Goal: Navigation & Orientation: Find specific page/section

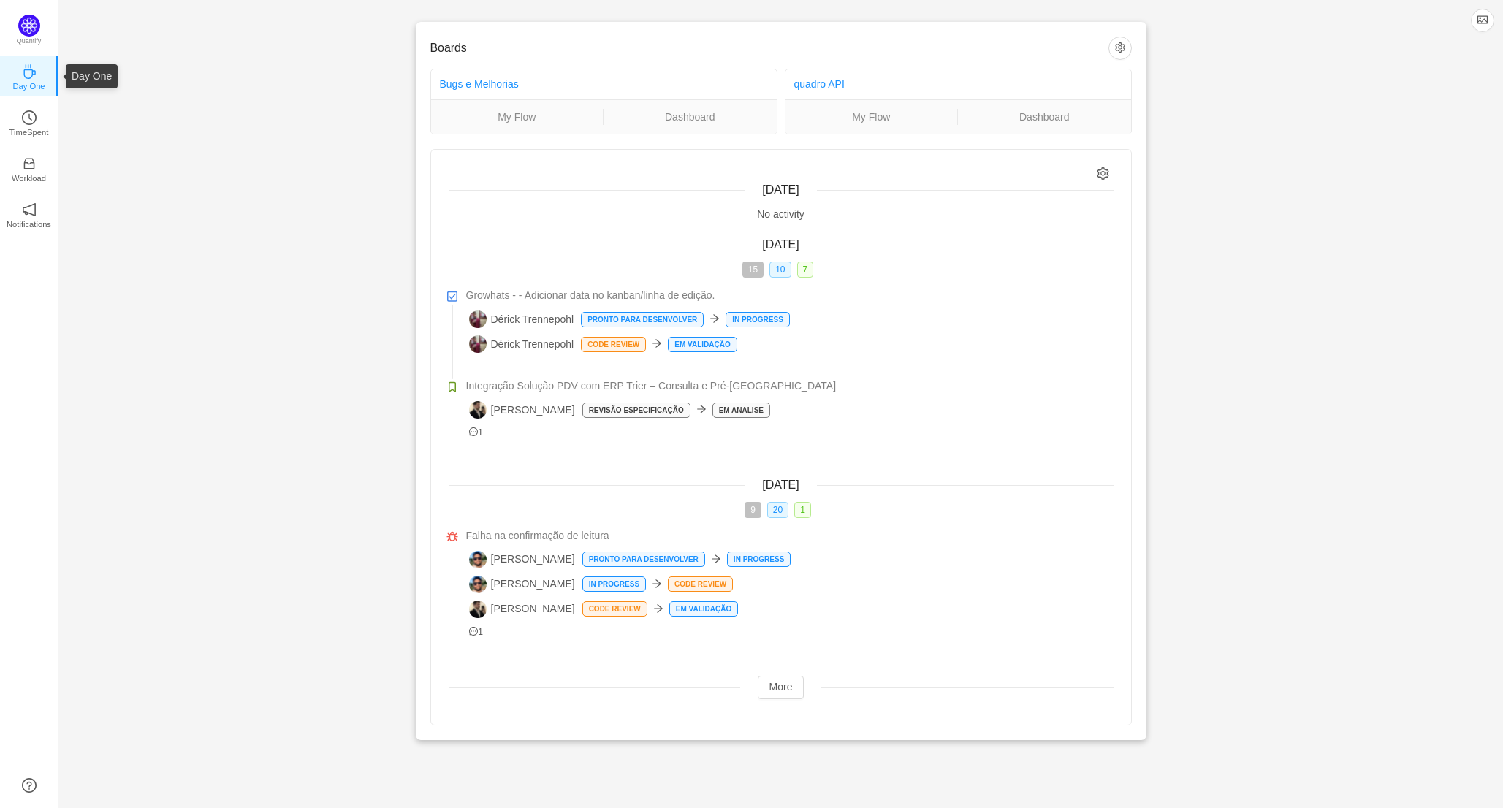
click at [22, 68] on icon "icon: coffee" at bounding box center [29, 71] width 15 height 15
click at [29, 127] on p "TimeSpent" at bounding box center [29, 132] width 39 height 13
click at [26, 115] on link "TimeSpent" at bounding box center [29, 122] width 15 height 15
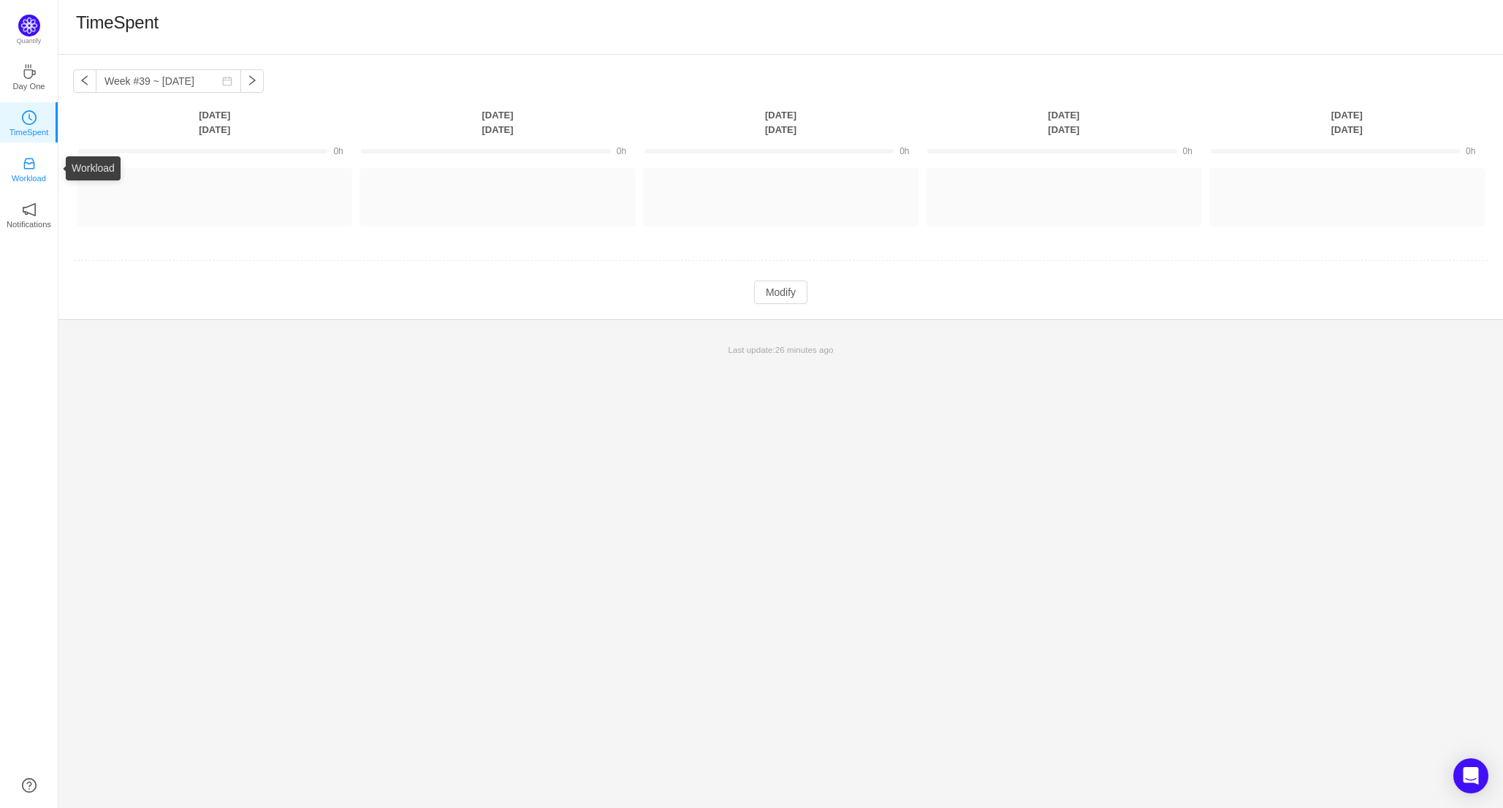
click at [12, 172] on p "Workload" at bounding box center [29, 178] width 34 height 13
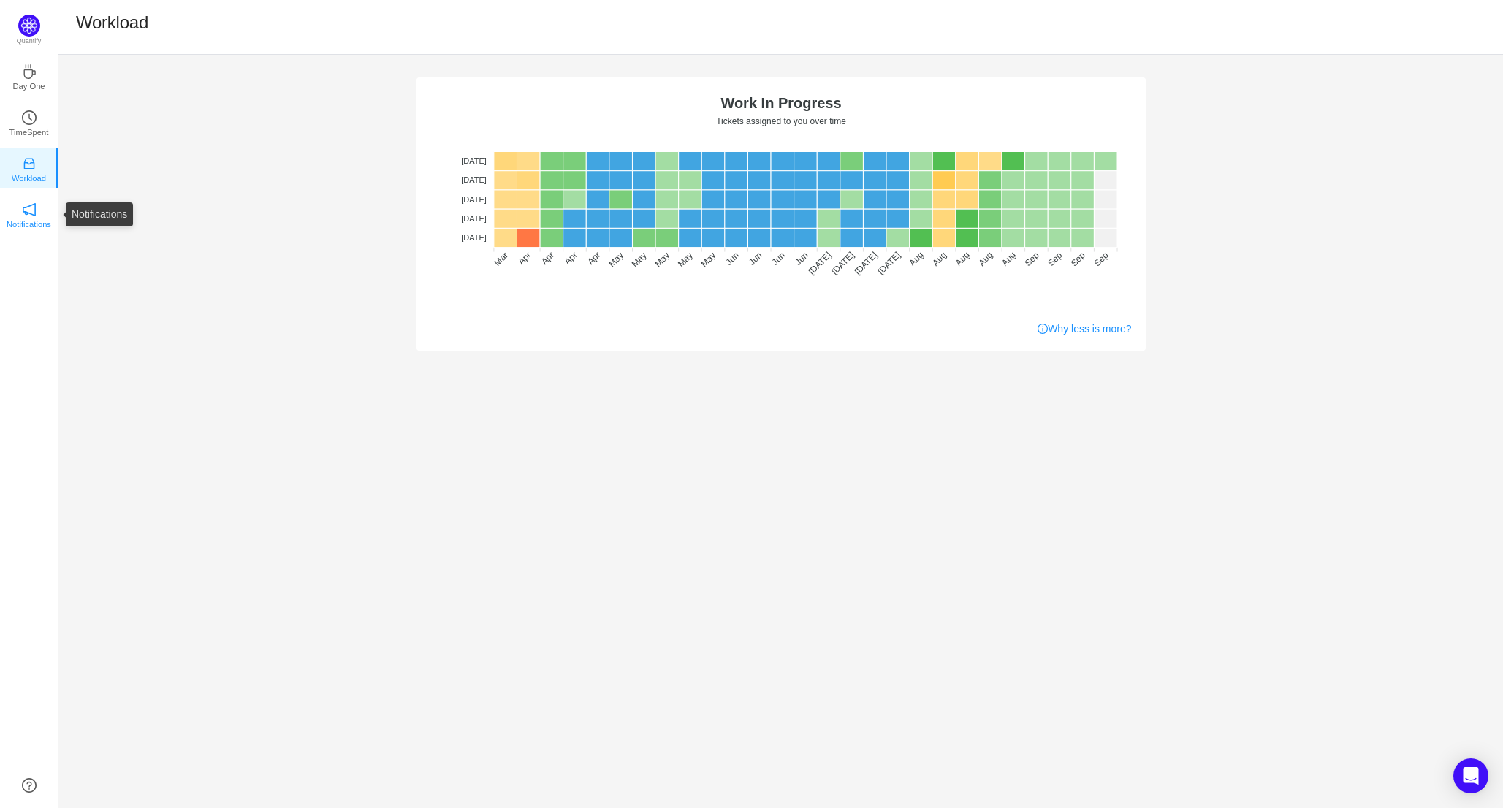
click at [29, 207] on link "Notifications" at bounding box center [29, 214] width 15 height 15
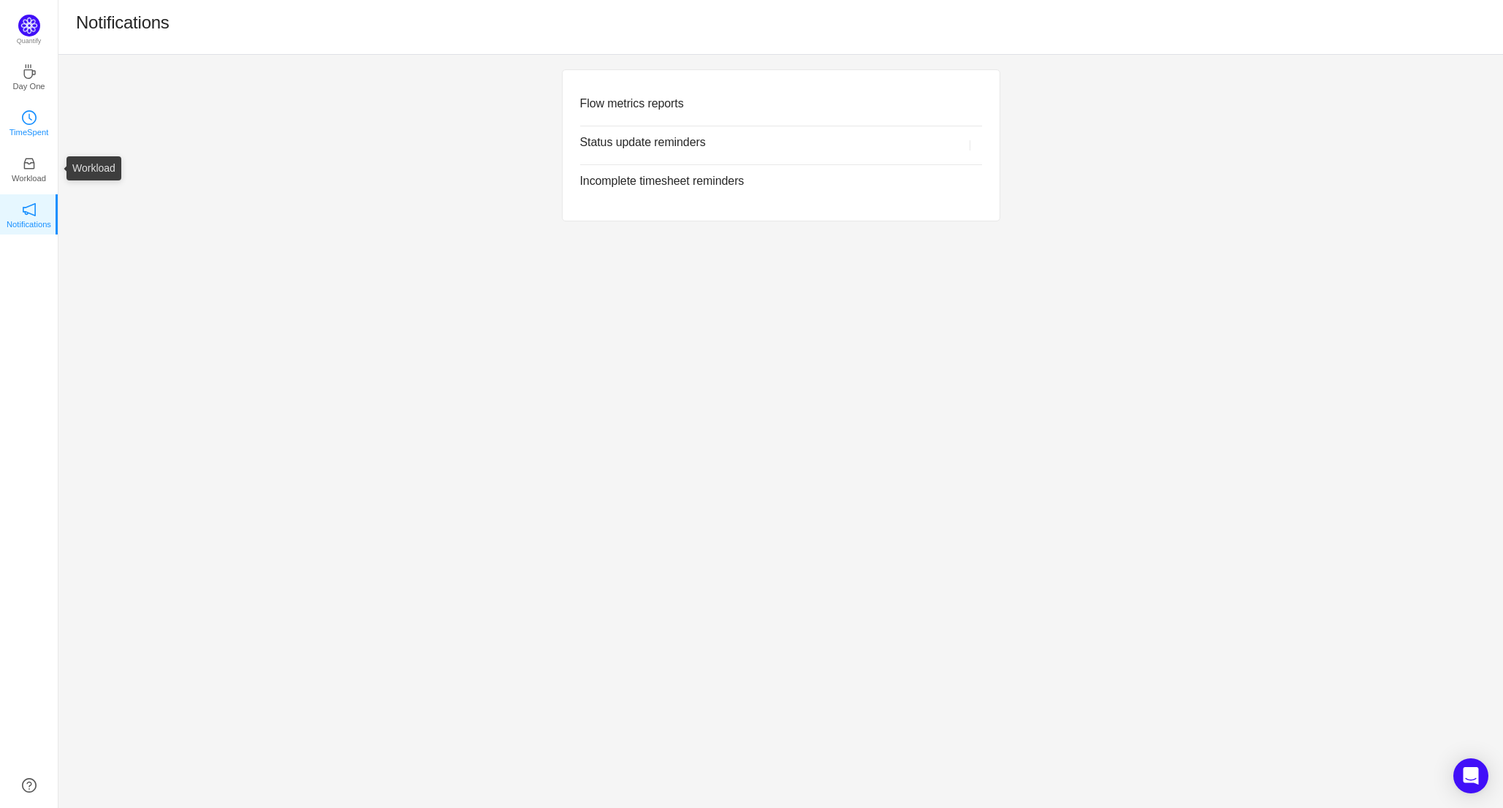
click at [28, 134] on p "TimeSpent" at bounding box center [29, 132] width 39 height 13
